Goal: Navigation & Orientation: Find specific page/section

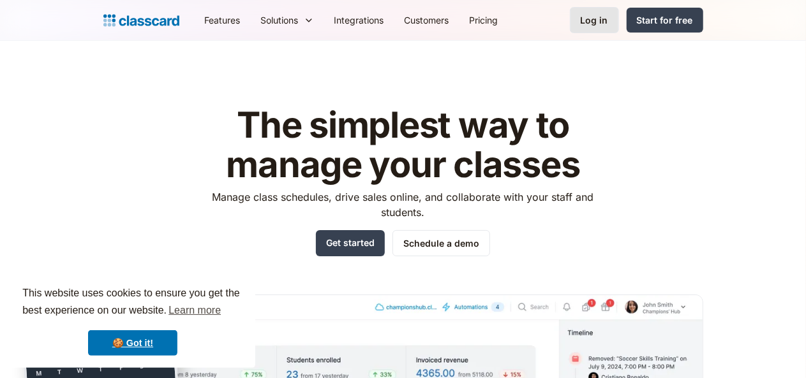
click at [619, 28] on link "Log in" at bounding box center [594, 20] width 49 height 26
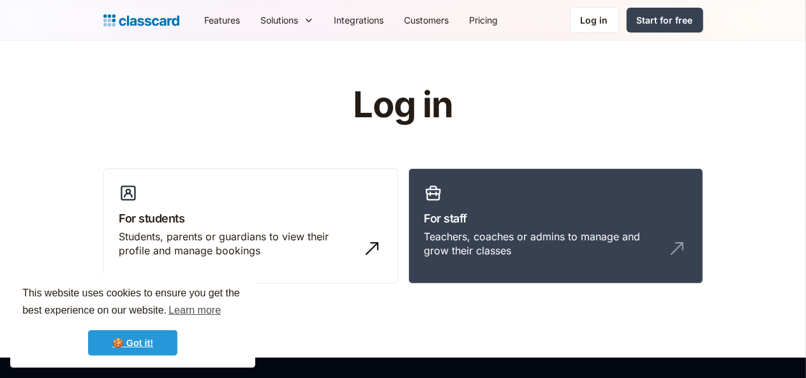
click at [151, 342] on link "🍪 Got it!" at bounding box center [132, 344] width 89 height 26
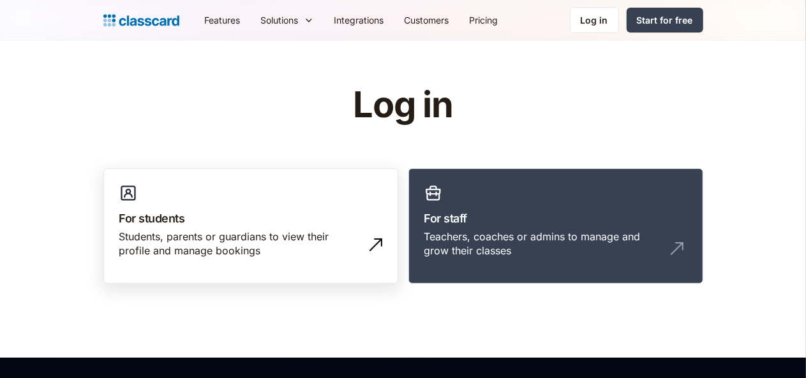
click at [119, 232] on div "Students, parents or guardians to view their profile and manage bookings" at bounding box center [237, 244] width 237 height 29
